Goal: Task Accomplishment & Management: Manage account settings

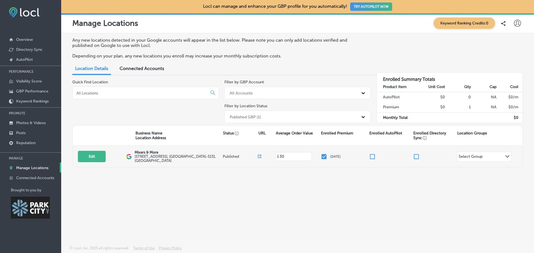
click at [150, 155] on label "[STREET_ADDRESS]" at bounding box center [178, 159] width 87 height 8
click at [90, 158] on button "Edit" at bounding box center [92, 156] width 28 height 11
select select "US"
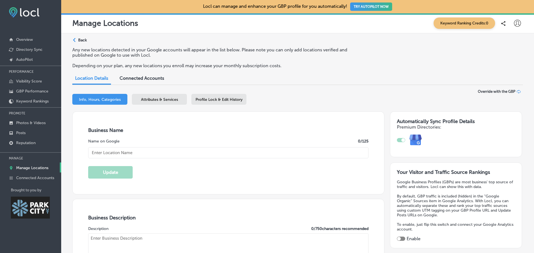
type input "[STREET_ADDRESS]"
type input "Suite 101"
type input "[GEOGRAPHIC_DATA]"
type input "84060-5131"
type input "US"
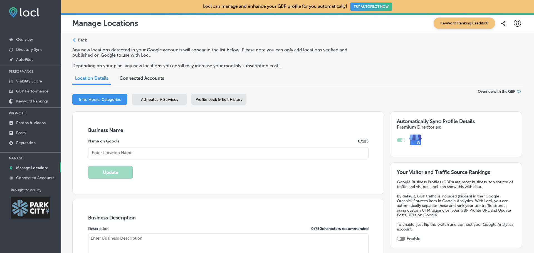
type input "Mixers & More"
type input "[URL][DOMAIN_NAME]"
type input "30"
type input "[PHONE_NUMBER]"
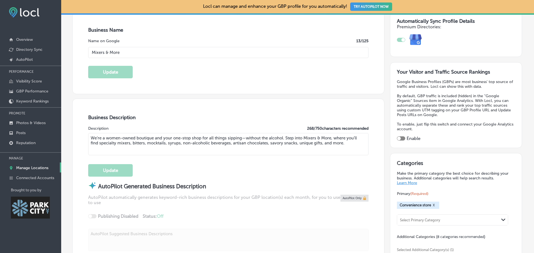
scroll to position [111, 0]
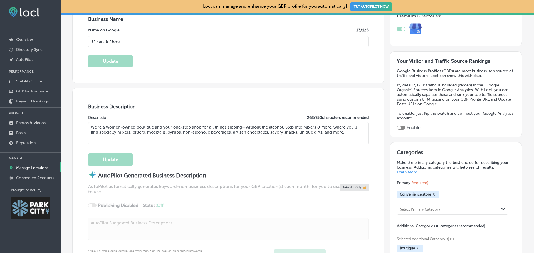
drag, startPoint x: 209, startPoint y: 131, endPoint x: 182, endPoint y: 133, distance: 27.0
click at [182, 133] on textarea "We’re a women-owned boutique and your one-stop shop for all things sipping—with…" at bounding box center [228, 133] width 280 height 22
click at [294, 134] on textarea "We’re a women-owned boutique and your one-stop shop for all things sipping—with…" at bounding box center [228, 133] width 280 height 22
type textarea "We’re a women-owned boutique and your one-stop shop for all things sipping—with…"
click at [103, 162] on button "Update" at bounding box center [110, 159] width 44 height 13
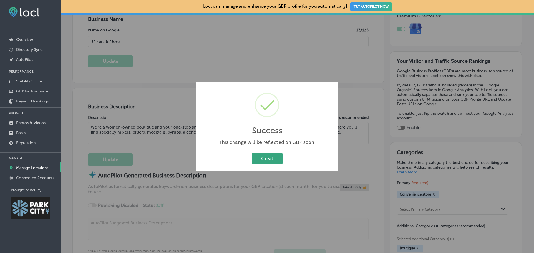
click at [256, 157] on button "Great" at bounding box center [267, 158] width 31 height 11
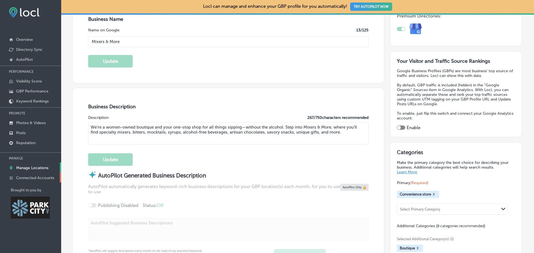
click at [47, 178] on p "Connected Accounts" at bounding box center [35, 178] width 38 height 5
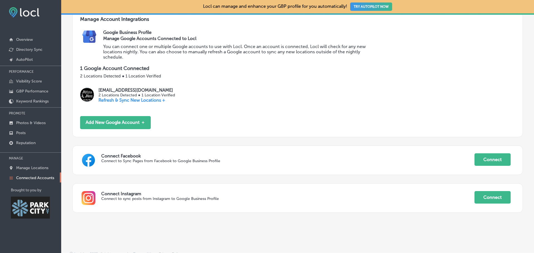
scroll to position [72, 0]
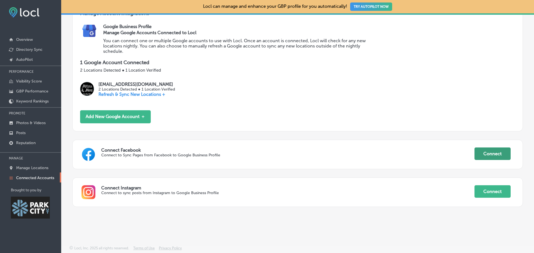
click at [484, 154] on button "Connect" at bounding box center [492, 154] width 36 height 13
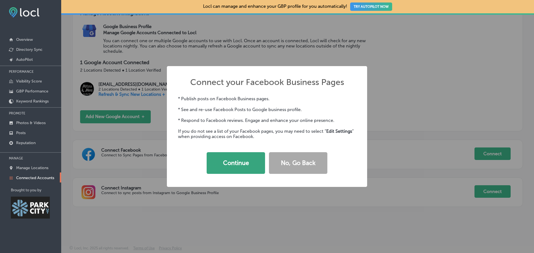
click at [239, 167] on button "Continue" at bounding box center [236, 163] width 58 height 22
